Goal: Check status: Check status

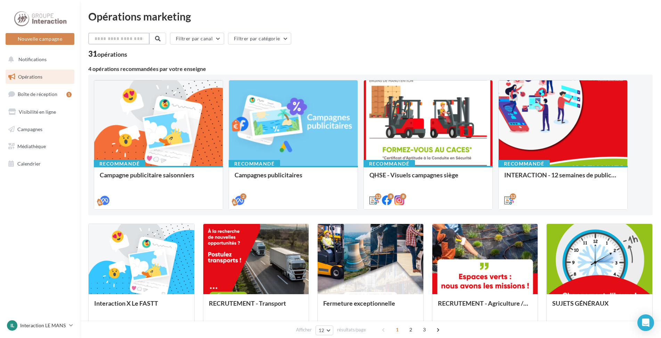
click at [110, 40] on input "text" at bounding box center [118, 39] width 61 height 12
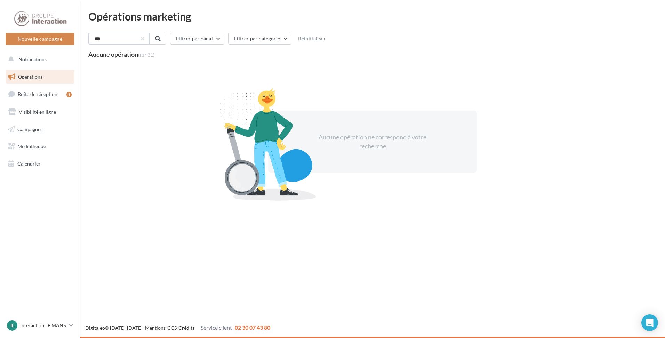
click at [107, 40] on input "***" at bounding box center [118, 39] width 61 height 12
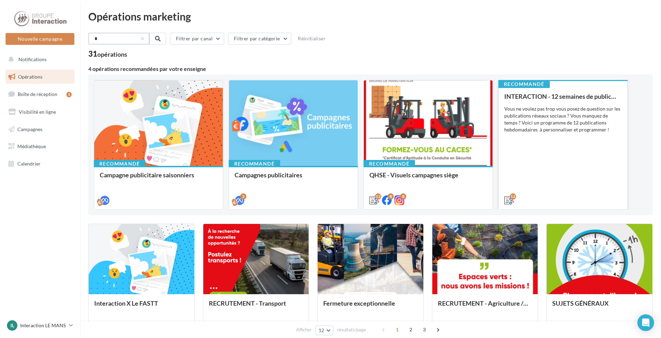
type input "*"
click at [543, 169] on div "INTERACTION - 12 semaines de publication Vous ne voulez pas trop vous posez de …" at bounding box center [562, 148] width 117 height 110
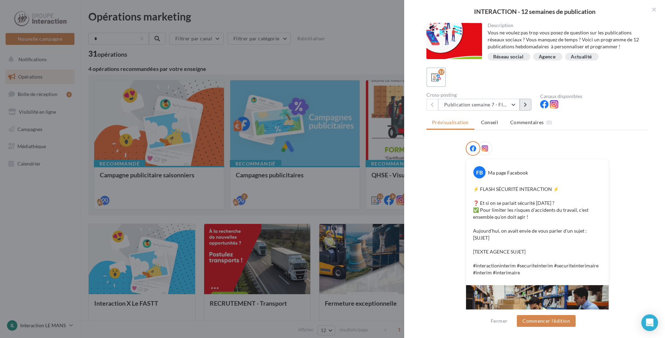
click at [523, 107] on button at bounding box center [525, 105] width 12 height 12
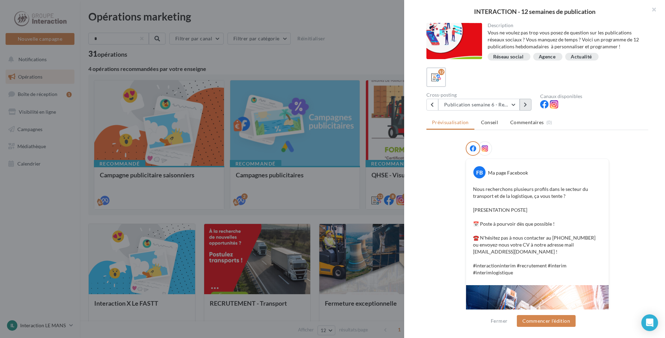
click at [522, 105] on button at bounding box center [525, 105] width 12 height 12
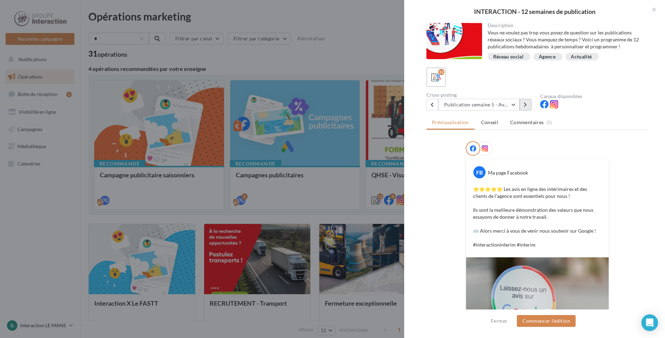
click at [526, 109] on button at bounding box center [525, 105] width 12 height 12
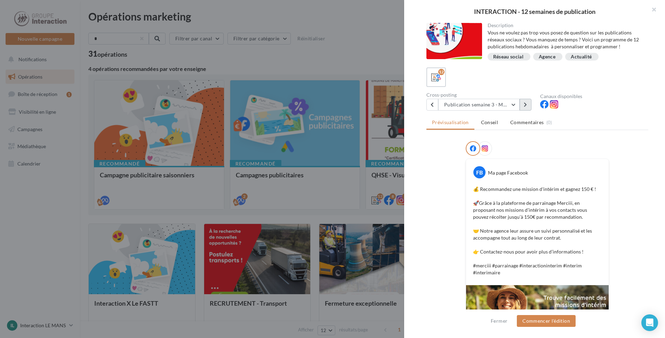
click at [527, 109] on button at bounding box center [525, 105] width 12 height 12
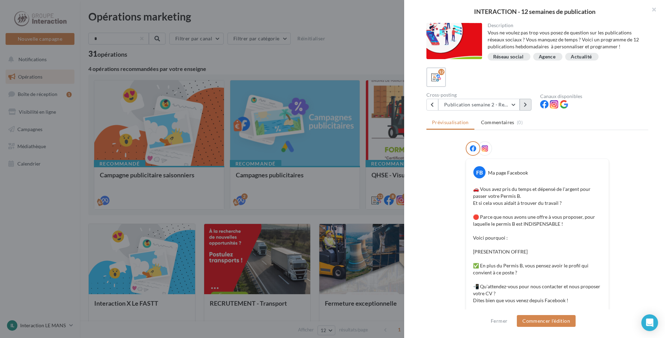
click at [526, 109] on button at bounding box center [525, 105] width 12 height 12
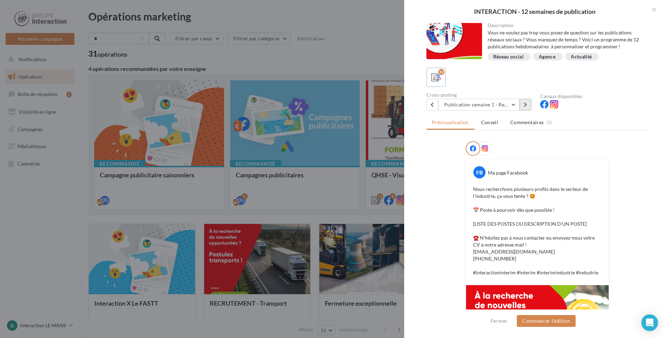
click at [526, 109] on button at bounding box center [525, 105] width 12 height 12
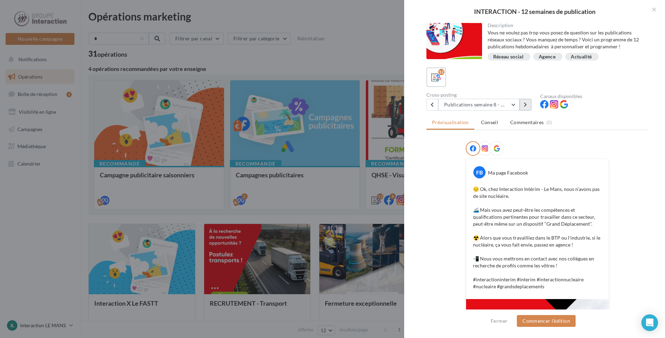
click at [526, 109] on button at bounding box center [525, 105] width 12 height 12
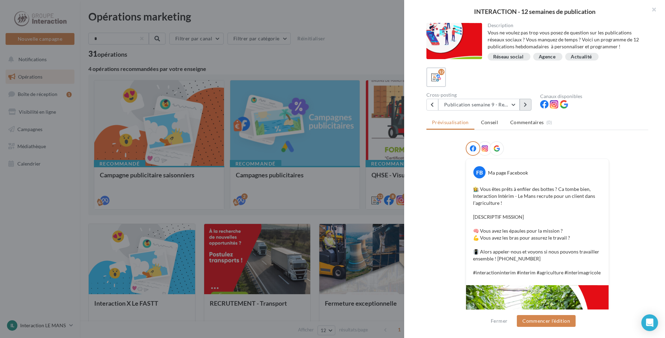
click at [525, 109] on button at bounding box center [525, 105] width 12 height 12
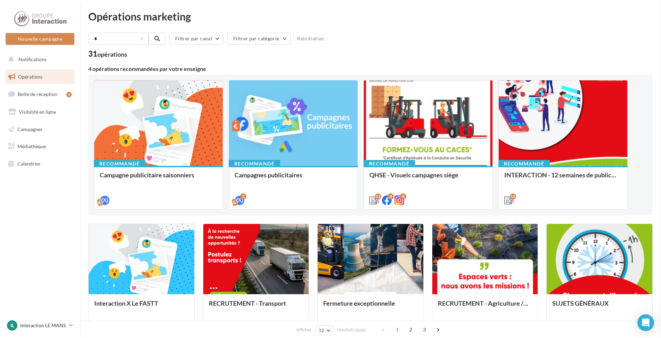
click at [45, 129] on link "Campagnes" at bounding box center [40, 129] width 72 height 15
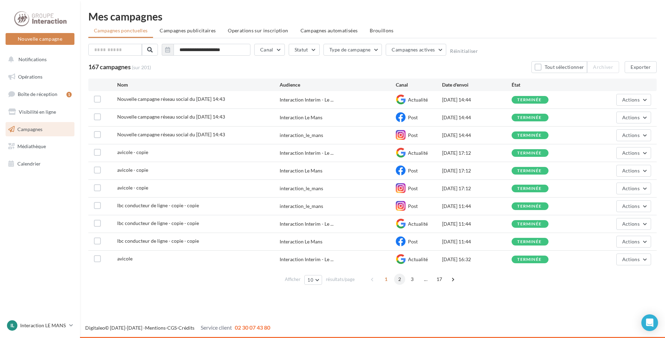
click at [401, 280] on span "2" at bounding box center [399, 279] width 11 height 11
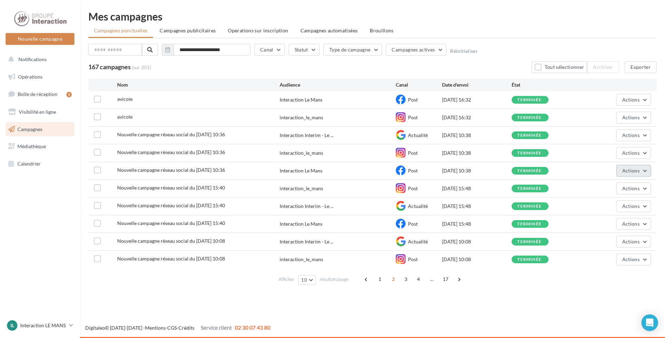
click at [636, 168] on span "Actions" at bounding box center [630, 171] width 17 height 6
click at [615, 188] on button "Voir les résultats" at bounding box center [616, 187] width 70 height 18
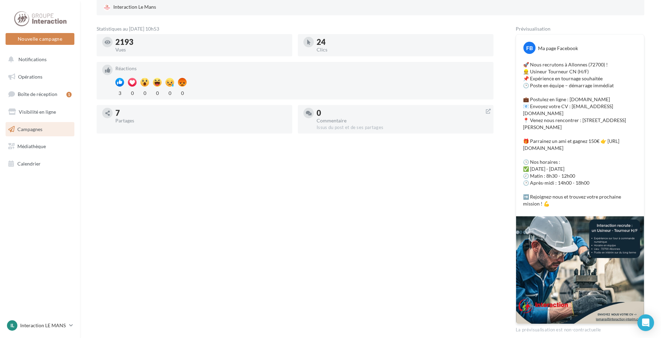
scroll to position [135, 0]
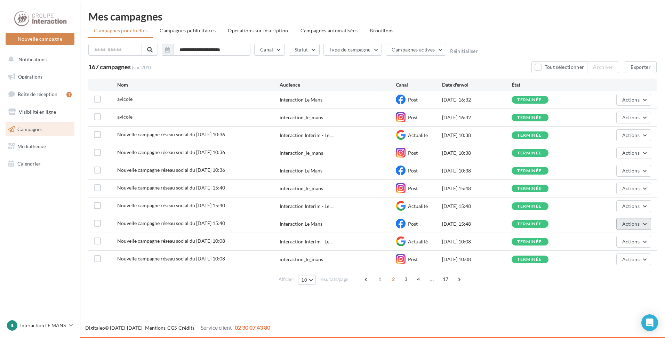
click at [633, 225] on span "Actions" at bounding box center [630, 224] width 17 height 6
click at [624, 235] on button "Voir les résultats" at bounding box center [616, 240] width 70 height 18
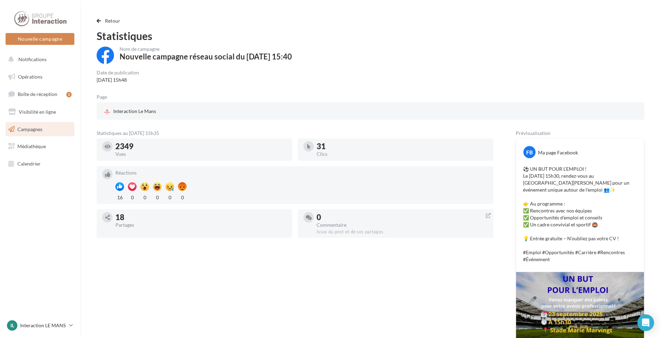
scroll to position [70, 0]
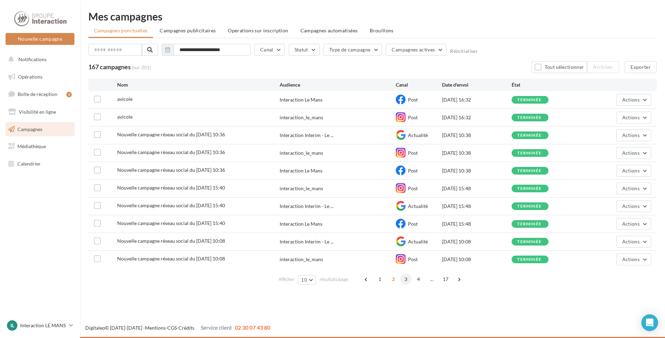
click at [402, 279] on span "3" at bounding box center [405, 279] width 11 height 11
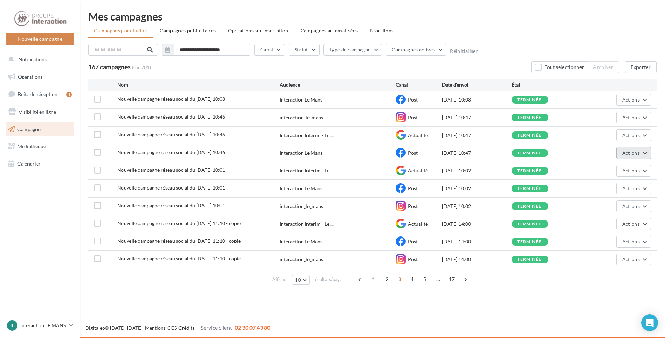
click at [627, 153] on span "Actions" at bounding box center [630, 153] width 17 height 6
click at [620, 170] on button "Voir les résultats" at bounding box center [616, 169] width 70 height 18
click at [626, 99] on span "Actions" at bounding box center [630, 100] width 17 height 6
click at [628, 115] on button "Voir les résultats" at bounding box center [616, 116] width 70 height 18
drag, startPoint x: 611, startPoint y: 193, endPoint x: 615, endPoint y: 190, distance: 5.0
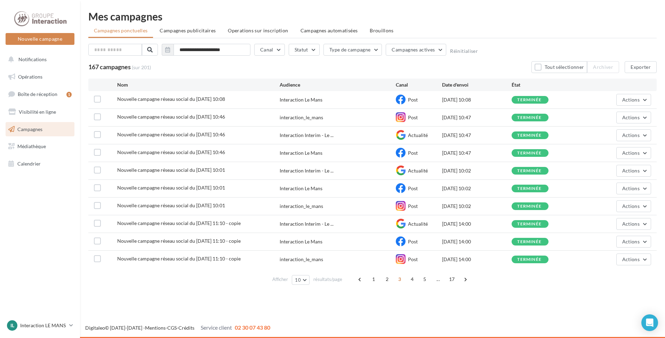
click at [611, 192] on div "Actions" at bounding box center [616, 188] width 70 height 12
drag, startPoint x: 615, startPoint y: 190, endPoint x: 619, endPoint y: 190, distance: 3.5
click at [616, 190] on div "Actions" at bounding box center [616, 188] width 70 height 12
click at [620, 189] on button "Actions" at bounding box center [633, 188] width 35 height 12
click at [613, 201] on button "Voir les résultats" at bounding box center [616, 205] width 70 height 18
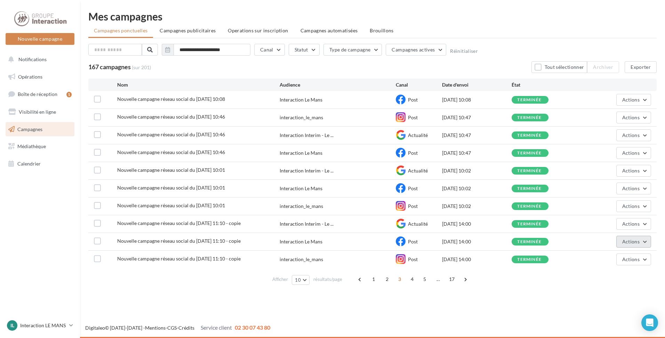
click at [638, 243] on span "Actions" at bounding box center [630, 241] width 17 height 6
click at [620, 254] on button "Voir les résultats" at bounding box center [616, 258] width 70 height 18
click at [410, 280] on span "4" at bounding box center [411, 279] width 11 height 11
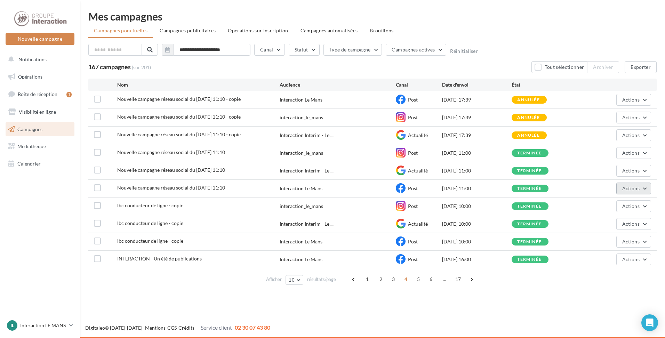
click at [634, 188] on span "Actions" at bounding box center [630, 188] width 17 height 6
click at [604, 202] on button "Voir les résultats" at bounding box center [616, 205] width 70 height 18
click at [642, 264] on button "Actions" at bounding box center [633, 259] width 35 height 12
click at [598, 280] on button "Voir les résultats" at bounding box center [616, 276] width 70 height 18
click at [413, 280] on span "5" at bounding box center [418, 279] width 11 height 11
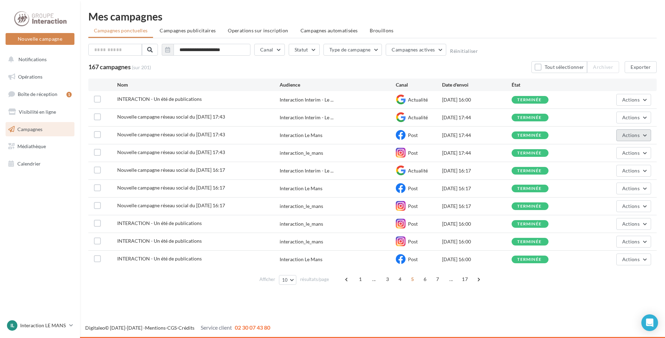
click at [643, 131] on button "Actions" at bounding box center [633, 135] width 35 height 12
click at [625, 149] on button "Voir les résultats" at bounding box center [616, 151] width 70 height 18
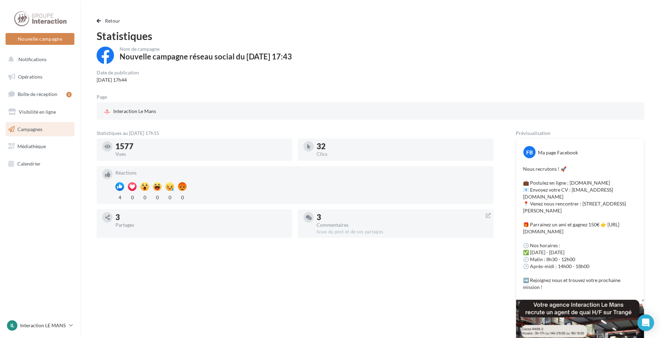
scroll to position [114, 0]
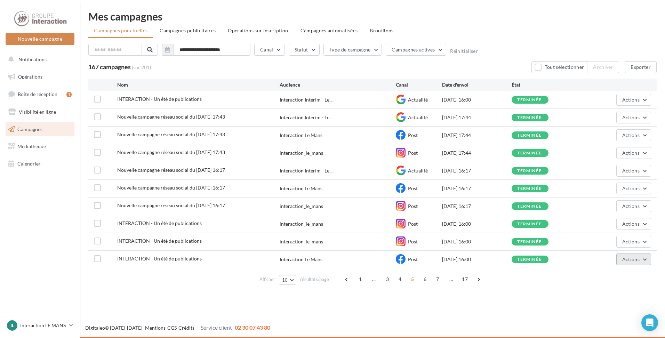
click at [631, 259] on span "Actions" at bounding box center [630, 259] width 17 height 6
click at [620, 271] on button "Voir les résultats" at bounding box center [616, 276] width 70 height 18
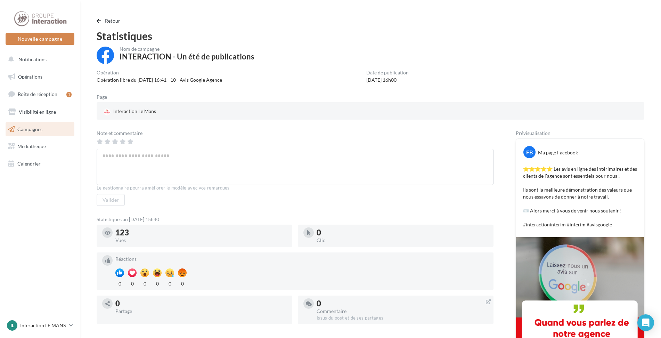
scroll to position [72, 0]
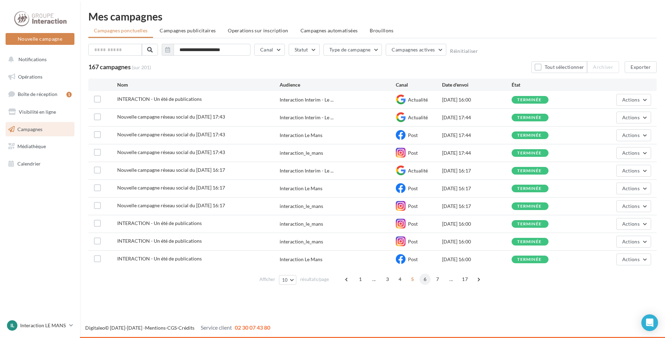
click at [426, 280] on span "6" at bounding box center [424, 279] width 11 height 11
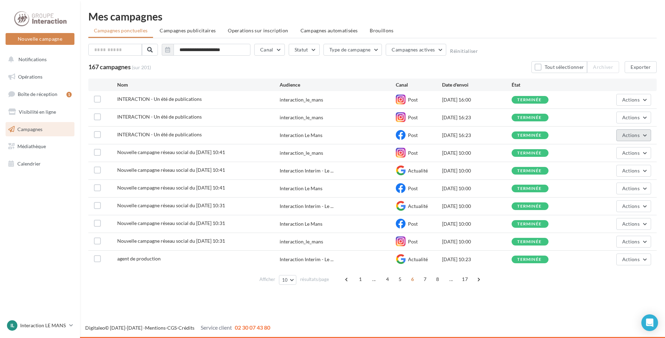
click at [625, 134] on span "Actions" at bounding box center [630, 135] width 17 height 6
click at [614, 149] on button "Voir les résultats" at bounding box center [616, 151] width 70 height 18
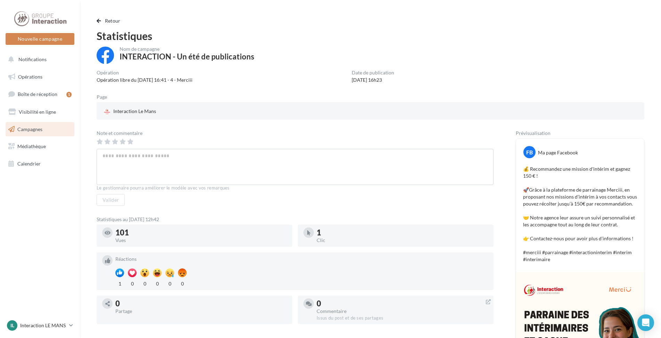
scroll to position [107, 0]
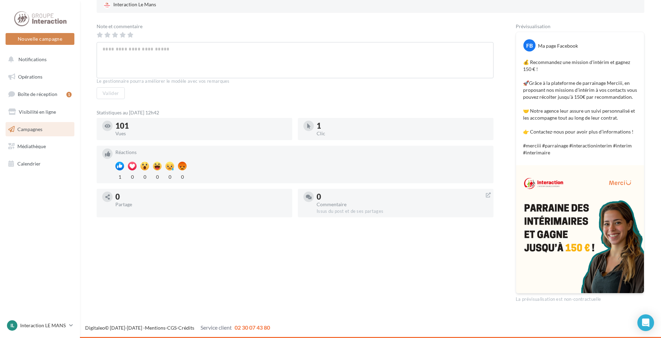
click at [447, 80] on div "Le gestionnaire pourra améliorer le modèle avec vos remarques" at bounding box center [295, 81] width 397 height 6
